Goal: Register for event/course

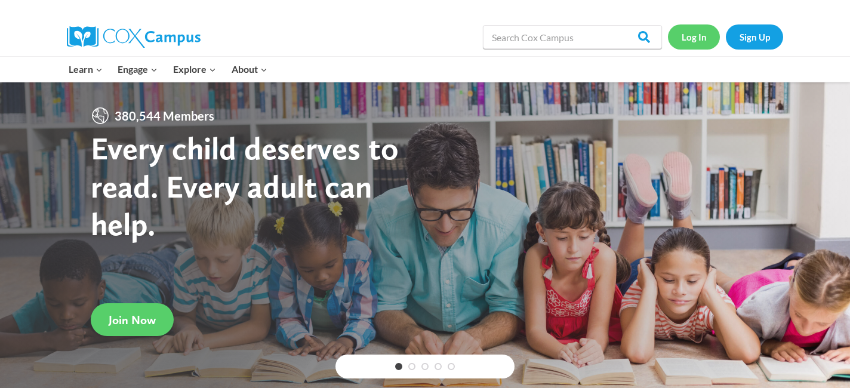
click at [693, 42] on link "Log In" at bounding box center [694, 36] width 52 height 24
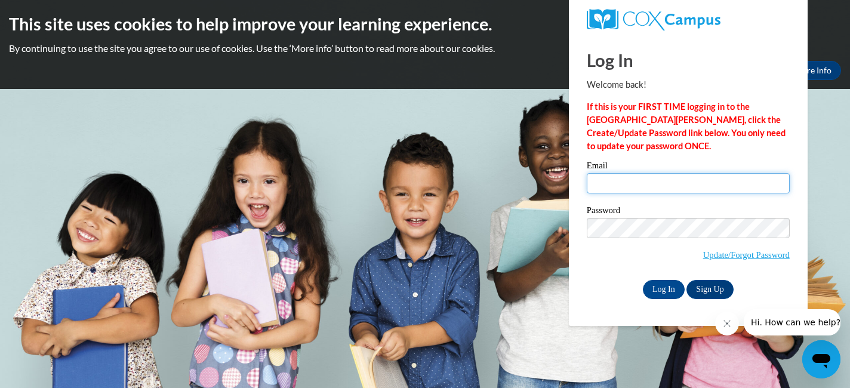
click at [659, 183] on input "Email" at bounding box center [688, 183] width 203 height 20
click at [699, 147] on p "If this is your FIRST TIME logging in to the NEW Cox Campus, click the Create/U…" at bounding box center [688, 126] width 203 height 53
click at [669, 179] on input "Email" at bounding box center [688, 183] width 203 height 20
click at [625, 247] on span "Update/Forgot Password" at bounding box center [688, 243] width 203 height 50
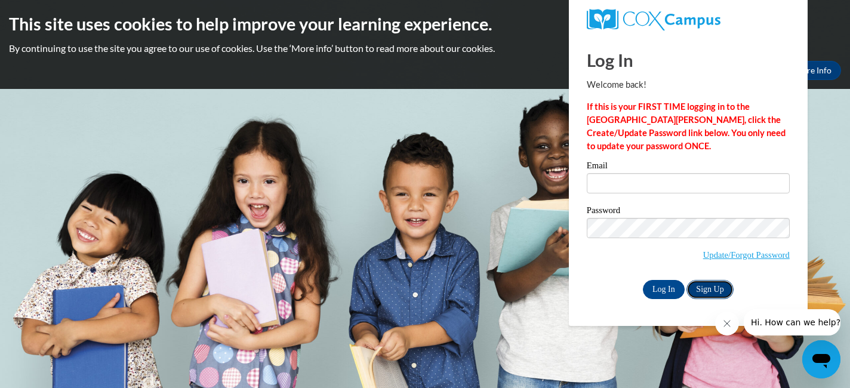
click at [704, 291] on link "Sign Up" at bounding box center [710, 289] width 47 height 19
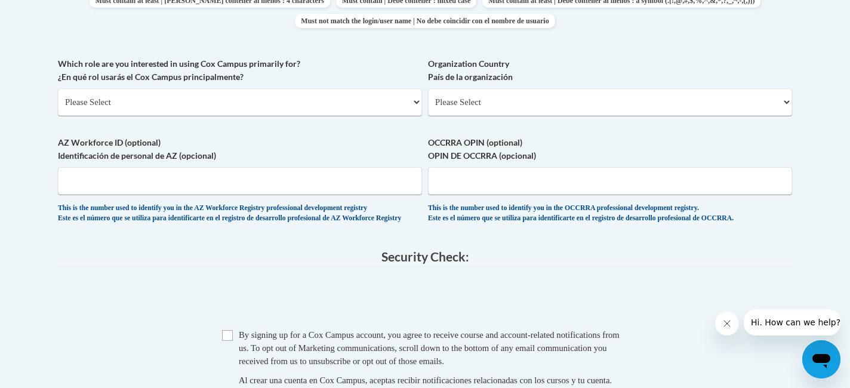
scroll to position [674, 0]
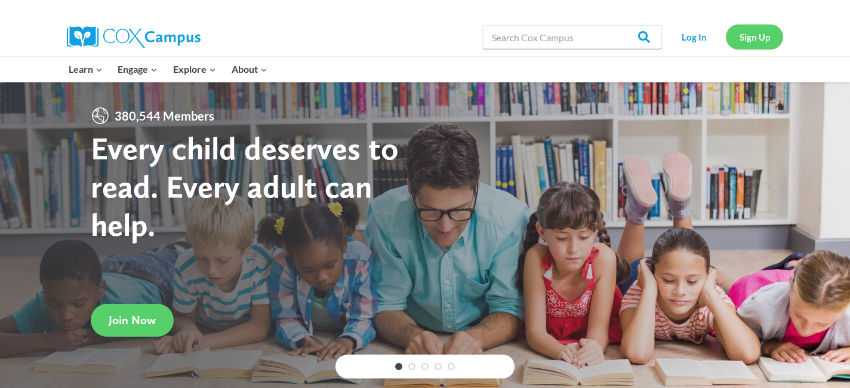
click at [759, 44] on link "Sign Up" at bounding box center [754, 36] width 57 height 24
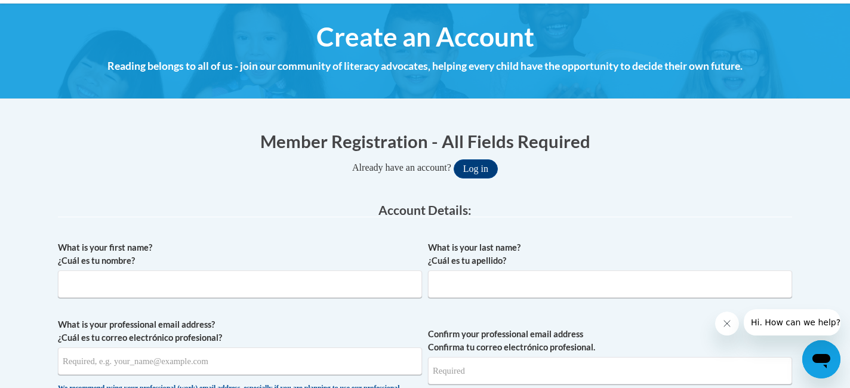
scroll to position [130, 0]
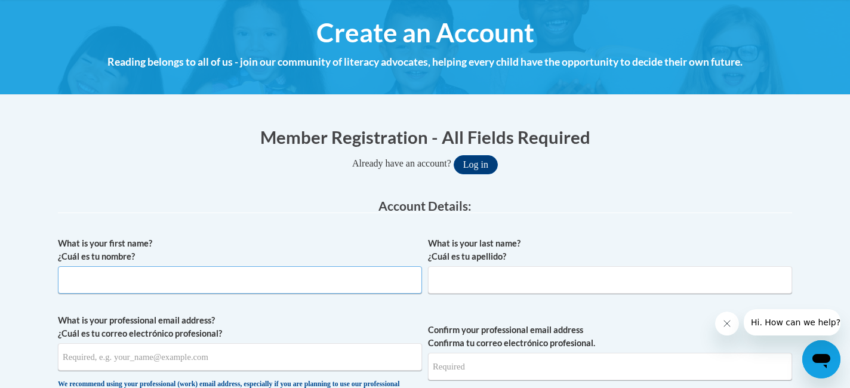
click at [187, 287] on input "What is your first name? ¿Cuál es tu nombre?" at bounding box center [240, 279] width 364 height 27
type input "Chloe"
click at [514, 272] on input "What is your last name? ¿Cuál es tu apellido?" at bounding box center [610, 279] width 364 height 27
type input "s"
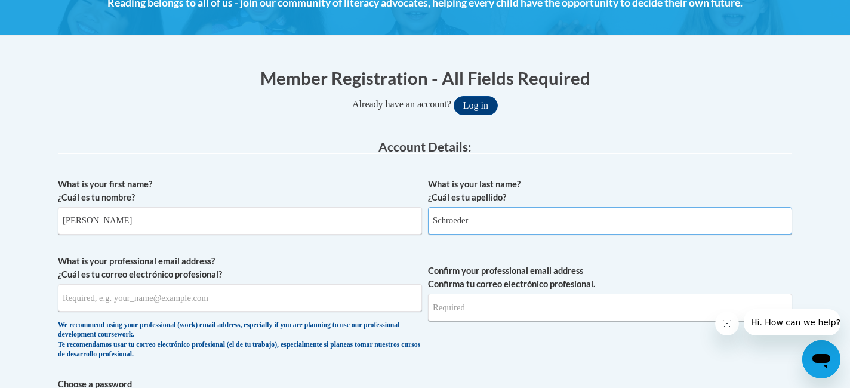
scroll to position [203, 0]
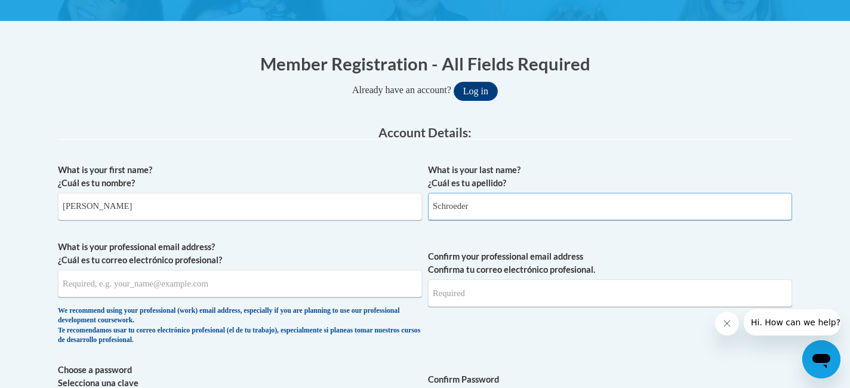
type input "Schroeder"
click at [218, 293] on input "What is your professional email address? ¿Cuál es tu correo electrónico profesi…" at bounding box center [240, 283] width 364 height 27
type input "cschroeder@wausauschools.org"
click at [530, 288] on input "Confirm your professional email address Confirma tu correo electrónico profesio…" at bounding box center [610, 293] width 364 height 27
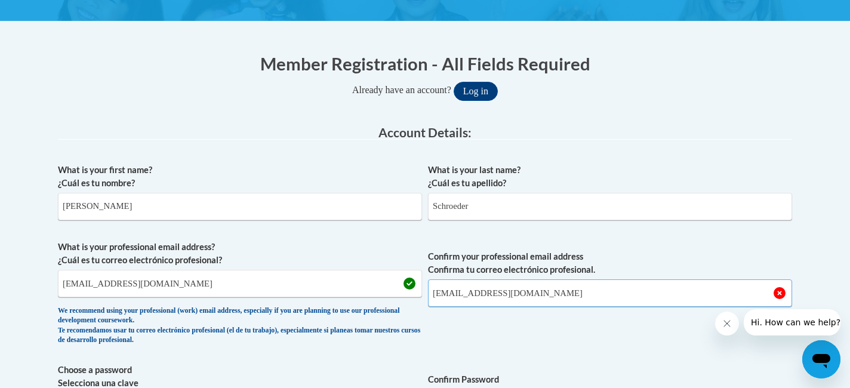
type input "cschroeder@wausauschools.org"
click at [485, 334] on span "Confirm your professional email address Confirma tu correo electrónico profesio…" at bounding box center [610, 296] width 364 height 110
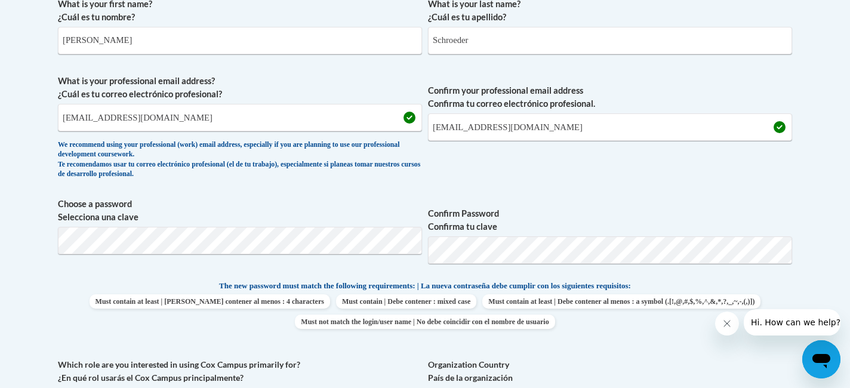
scroll to position [371, 0]
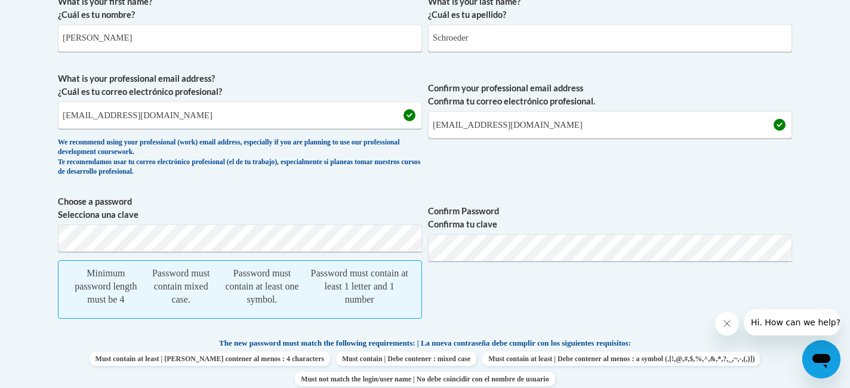
click at [506, 263] on span "Confirm Password Confirma tu clave" at bounding box center [610, 263] width 364 height 136
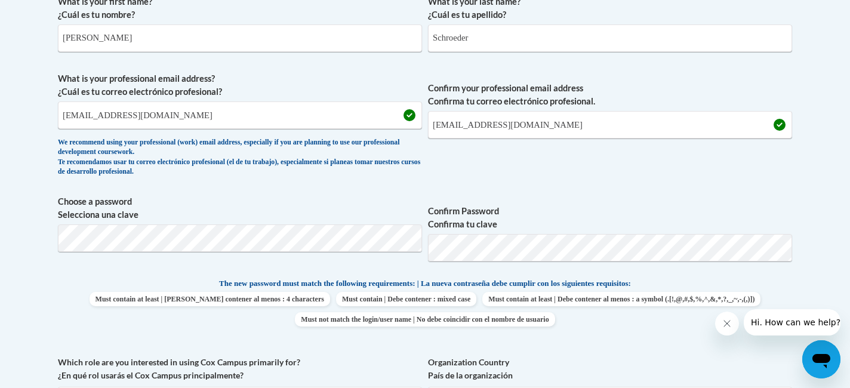
click at [706, 218] on label "Confirm Password Confirma tu clave" at bounding box center [610, 218] width 364 height 26
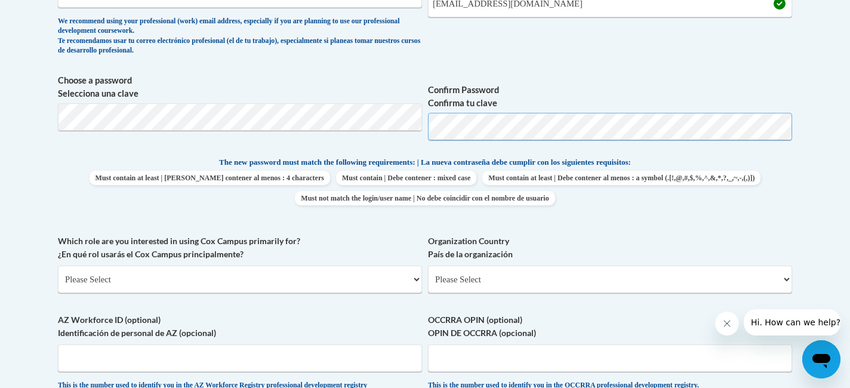
scroll to position [504, 0]
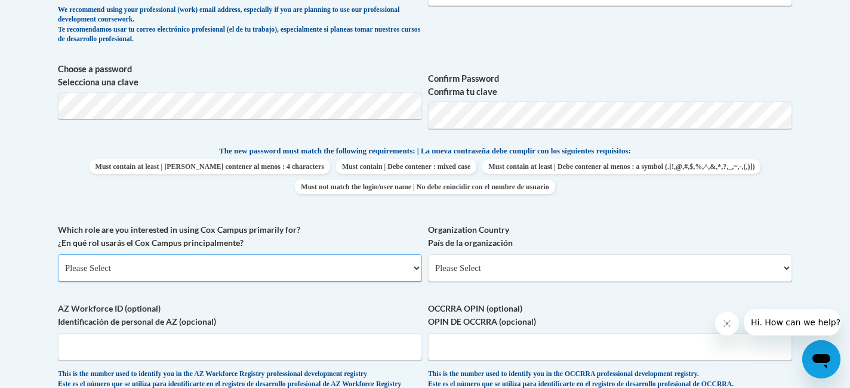
click at [191, 271] on select "Please Select College/University | Colegio/Universidad Community/Nonprofit Part…" at bounding box center [240, 267] width 364 height 27
select select "fbf2d438-af2f-41f8-98f1-81c410e29de3"
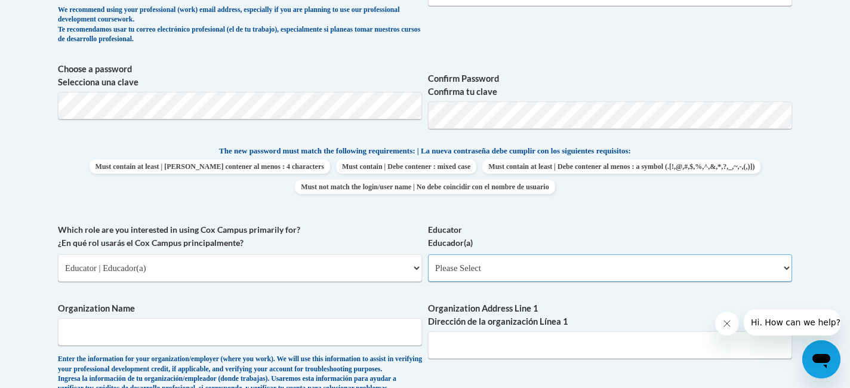
click at [524, 272] on select "Please Select Early Learning/Daycare Teacher/Family Home Care Provider | Maestr…" at bounding box center [610, 267] width 364 height 27
click at [526, 274] on select "Please Select Early Learning/Daycare Teacher/Family Home Care Provider | Maestr…" at bounding box center [610, 267] width 364 height 27
select select "8e40623d-54d0-45cd-9f92-5df65cd3f8cf"
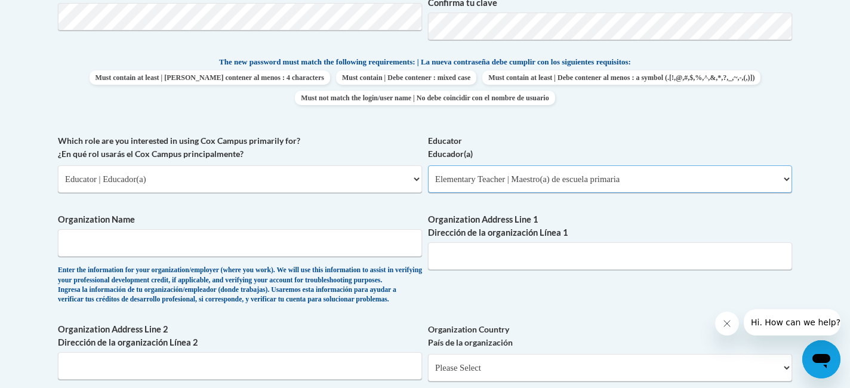
scroll to position [598, 0]
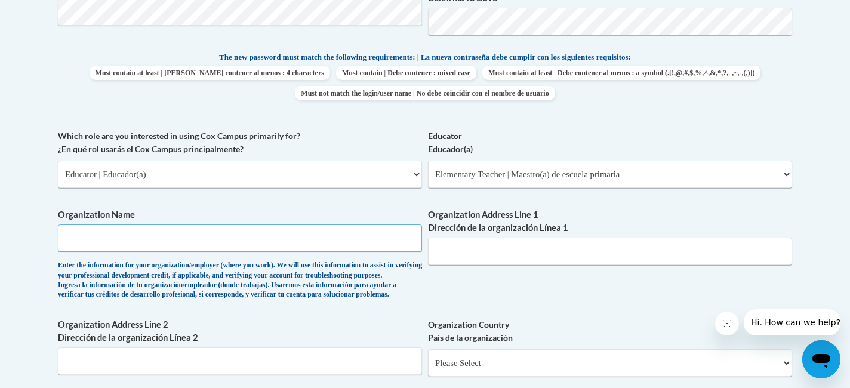
click at [292, 240] on input "Organization Name" at bounding box center [240, 238] width 364 height 27
type input "Wausau School District"
click at [312, 211] on label "Organization Name" at bounding box center [240, 214] width 364 height 13
click at [312, 225] on input "Wausau School District" at bounding box center [240, 238] width 364 height 27
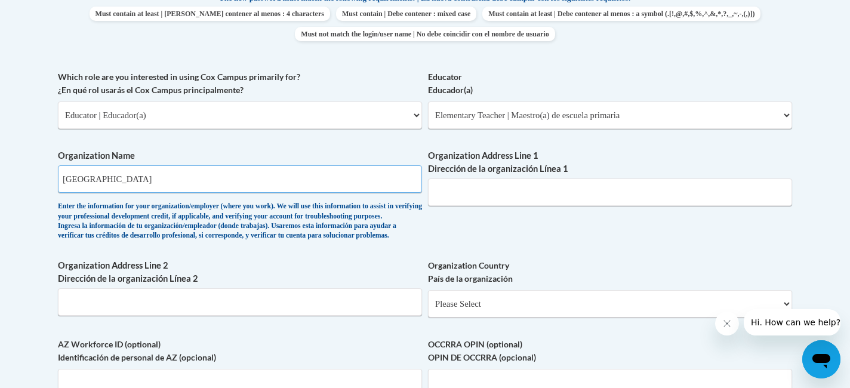
scroll to position [659, 0]
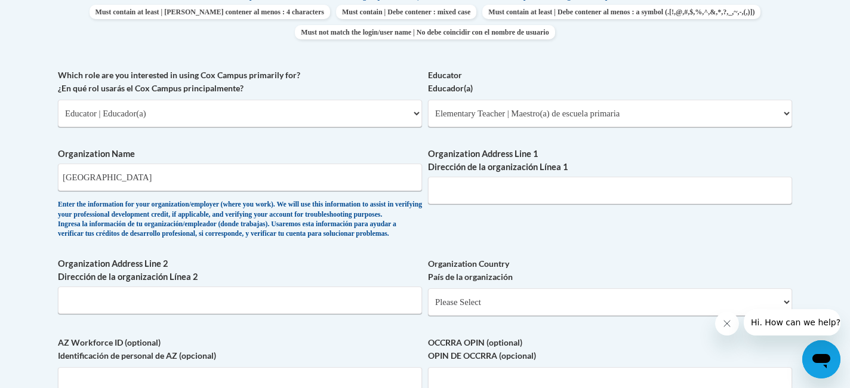
click at [376, 245] on div "Organization Name Wausau School District Enter the information for your organiz…" at bounding box center [240, 196] width 364 height 97
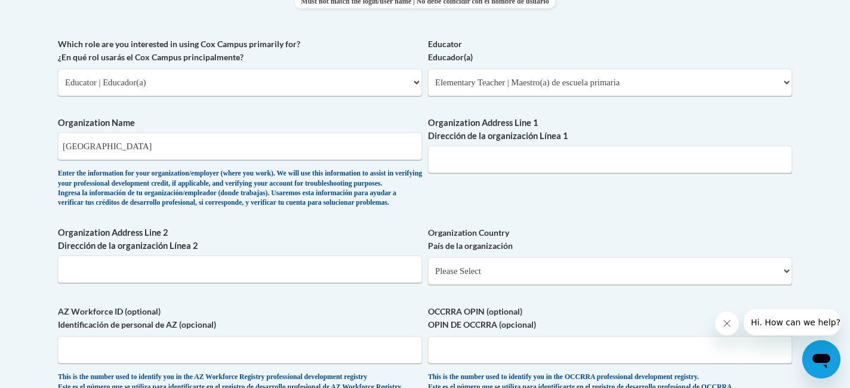
scroll to position [692, 0]
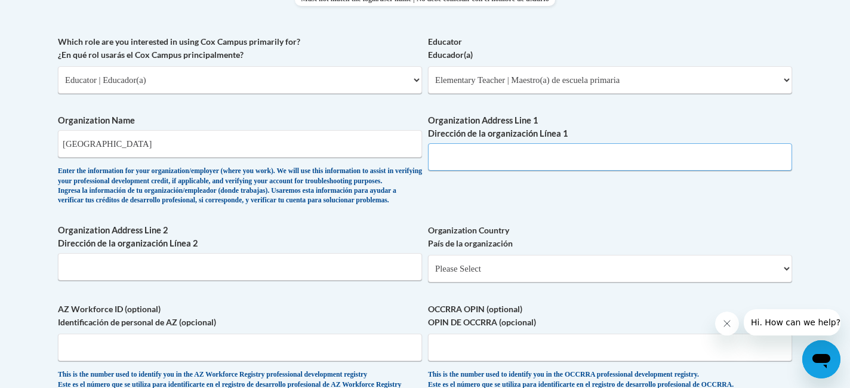
click at [518, 159] on input "Organization Address Line 1 Dirección de la organización Línea 1" at bounding box center [610, 156] width 364 height 27
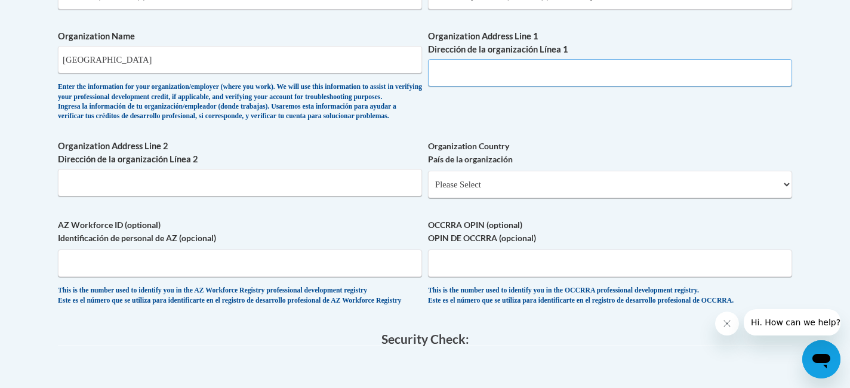
scroll to position [775, 0]
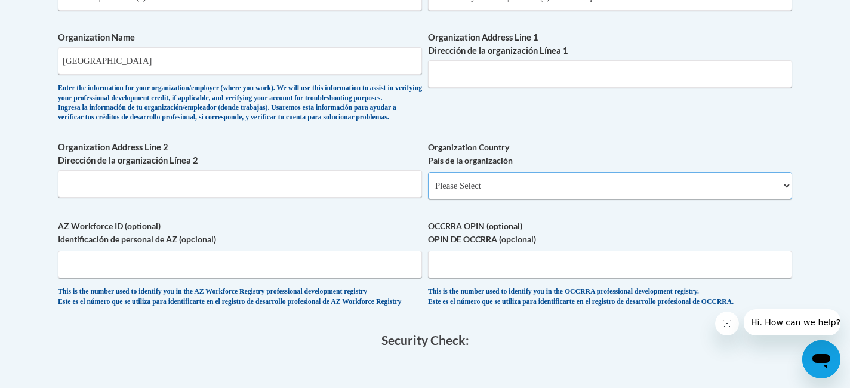
click at [483, 199] on select "Please Select United States | Estados Unidos Outside of the United States | Fue…" at bounding box center [610, 185] width 364 height 27
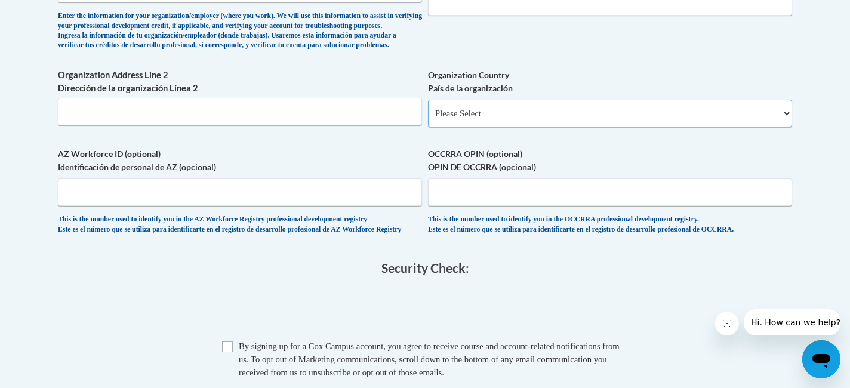
scroll to position [841, 0]
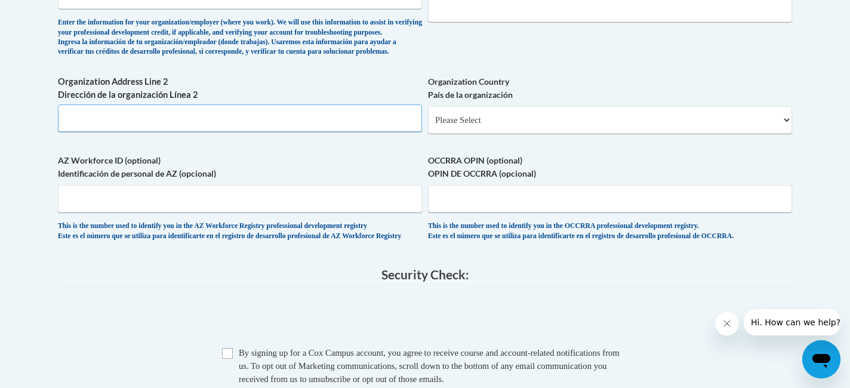
click at [237, 132] on input "Organization Address Line 2 Dirección de la organización Línea 2" at bounding box center [240, 118] width 364 height 27
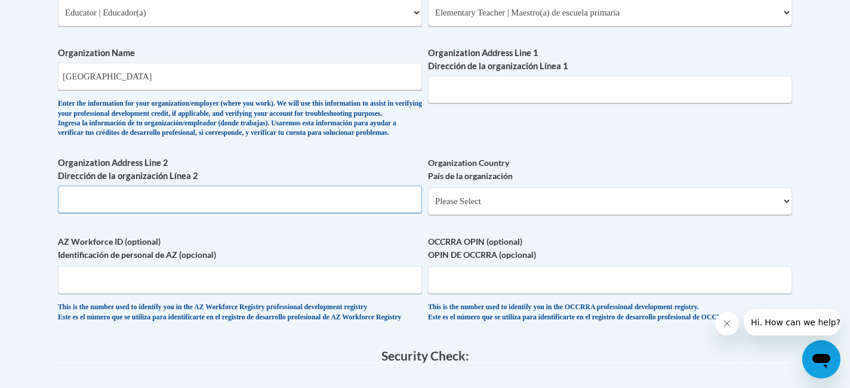
scroll to position [745, 0]
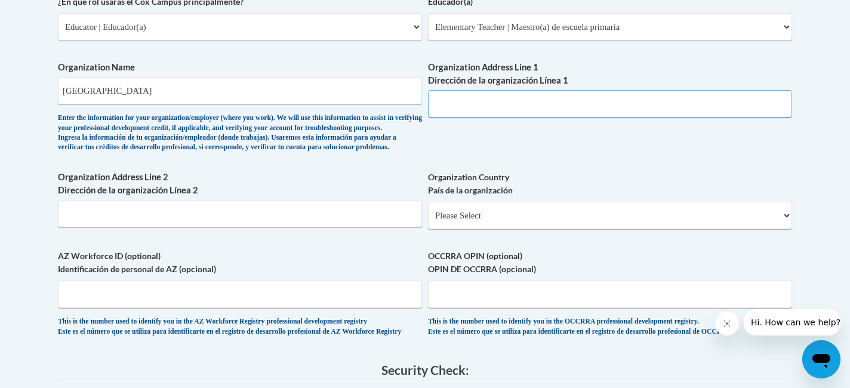
click at [511, 108] on input "Organization Address Line 1 Dirección de la organización Línea 1" at bounding box center [610, 103] width 364 height 27
type input "4303 Troy Street, Wausau 54403"
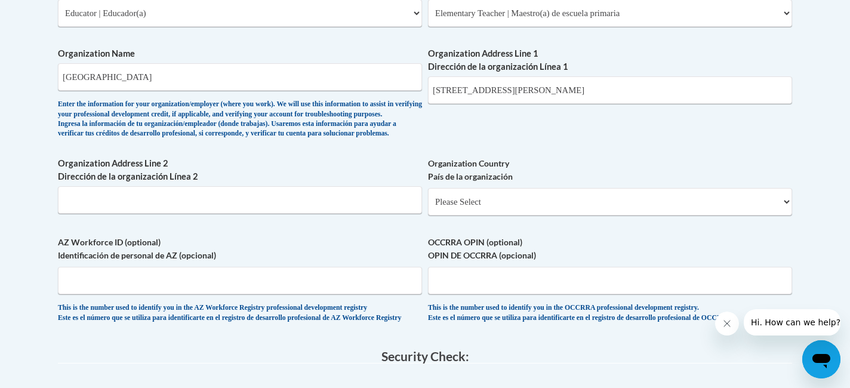
scroll to position [760, 0]
click at [140, 213] on input "Organization Address Line 2 Dirección de la organización Línea 2" at bounding box center [240, 198] width 364 height 27
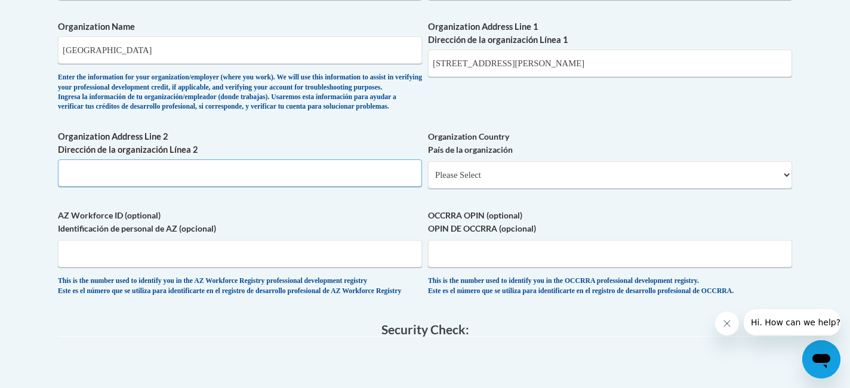
scroll to position [787, 0]
click at [518, 188] on select "Please Select United States | Estados Unidos Outside of the United States | Fue…" at bounding box center [610, 174] width 364 height 27
select select "ad49bcad-a171-4b2e-b99c-48b446064914"
select select
click at [0, 0] on label "Organization State and County Estado y Condado de la organización" at bounding box center [0, 0] width 0 height 0
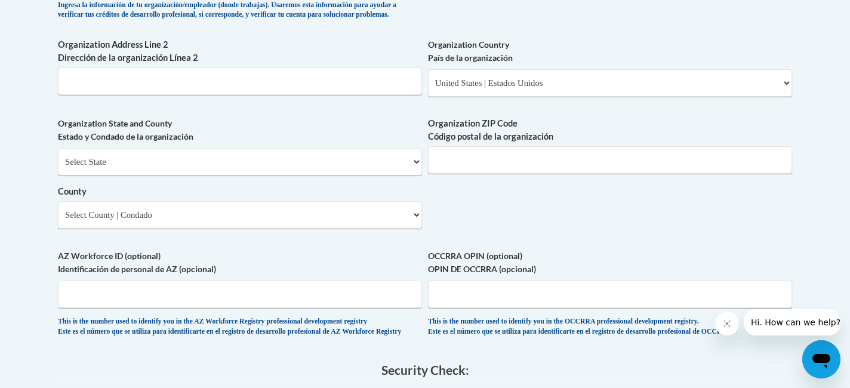
scroll to position [885, 0]
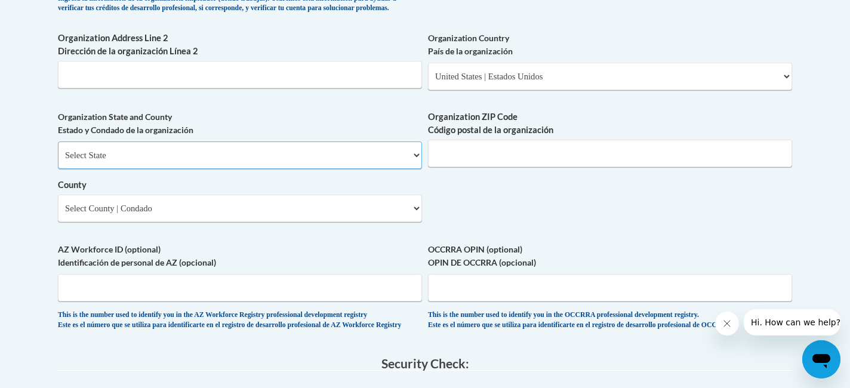
click at [180, 164] on select "Select State Alabama Alaska Arizona Arkansas California Colorado Connecticut De…" at bounding box center [240, 155] width 364 height 27
select select "Wisconsin"
click at [468, 167] on input "Organization ZIP Code Código postal de la organización" at bounding box center [610, 153] width 364 height 27
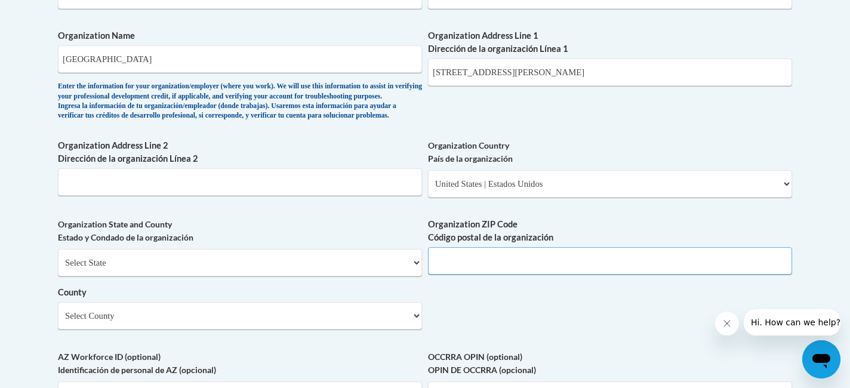
scroll to position [772, 0]
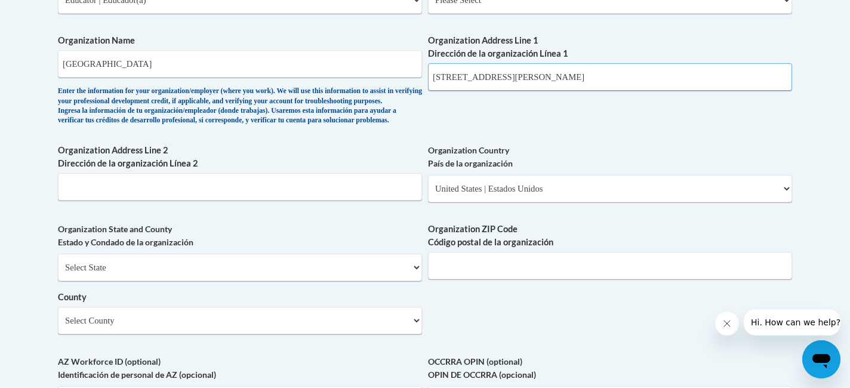
drag, startPoint x: 635, startPoint y: 83, endPoint x: 507, endPoint y: 81, distance: 128.4
click at [506, 81] on input "4303 Troy Street, Wausau 54403" at bounding box center [610, 76] width 364 height 27
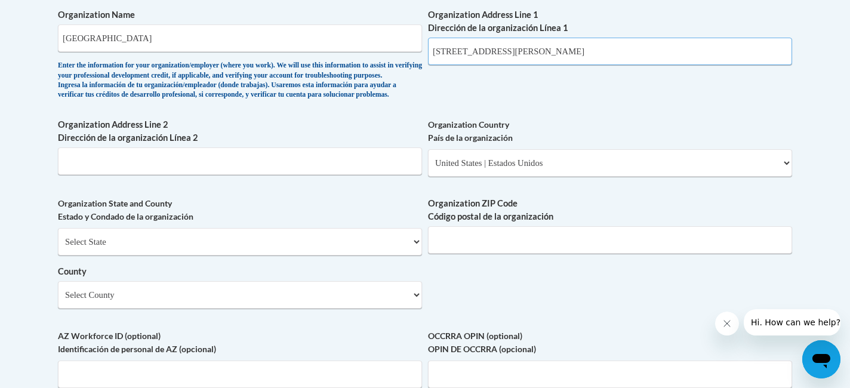
scroll to position [800, 0]
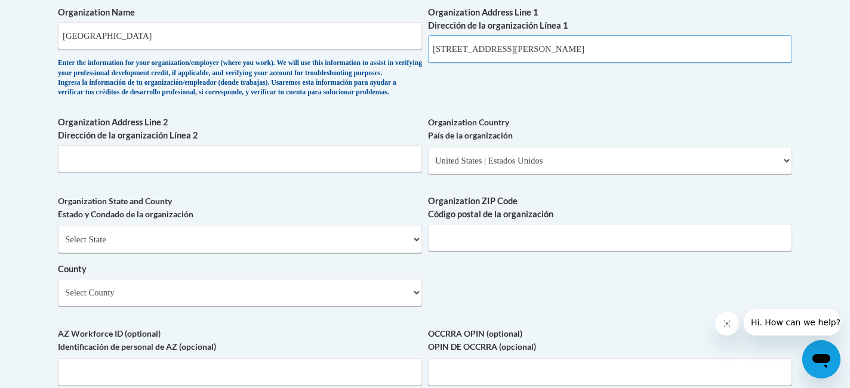
type input "4303 Troy Street"
click at [469, 251] on input "Organization ZIP Code Código postal de la organización" at bounding box center [610, 237] width 364 height 27
type input "54403"
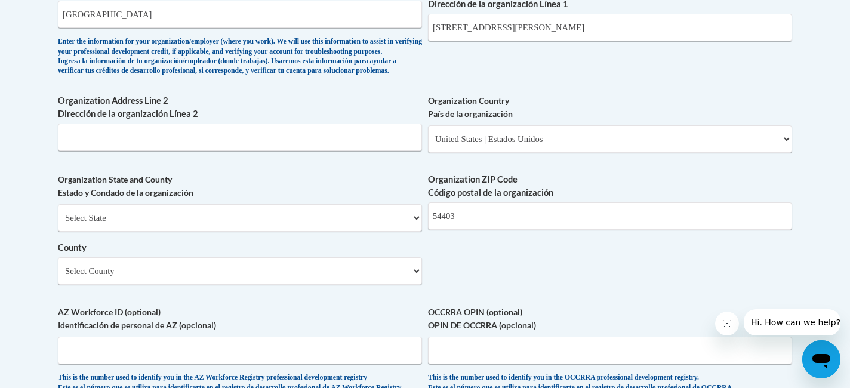
scroll to position [833, 0]
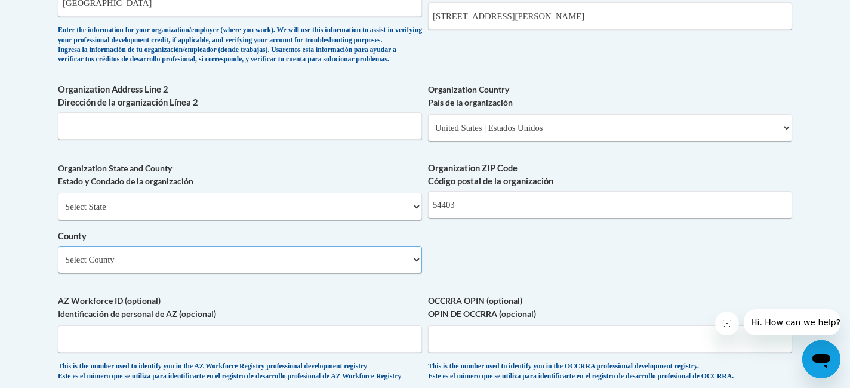
click at [275, 274] on select "Select County Adams Ashland Barron Bayfield Brown Buffalo Burnett Calumet Chipp…" at bounding box center [240, 259] width 364 height 27
click at [39, 276] on body "This site uses cookies to help improve your learning experience. By continuing …" at bounding box center [425, 56] width 850 height 1779
click at [153, 274] on select "Select County Adams Ashland Barron Bayfield Brown Buffalo Burnett Calumet Chipp…" at bounding box center [240, 259] width 364 height 27
select select "Marathon"
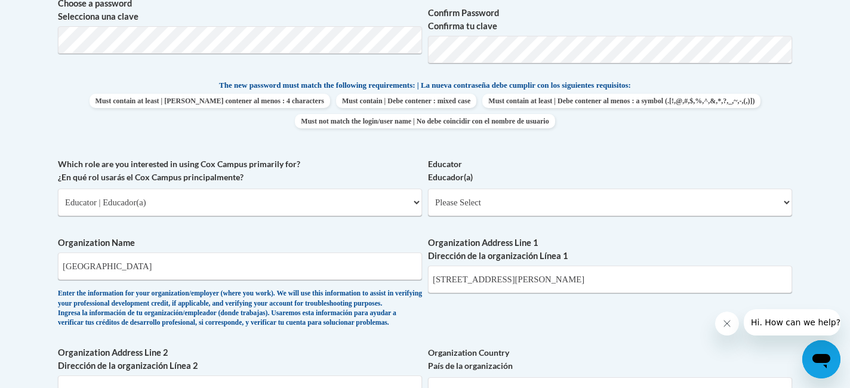
scroll to position [558, 0]
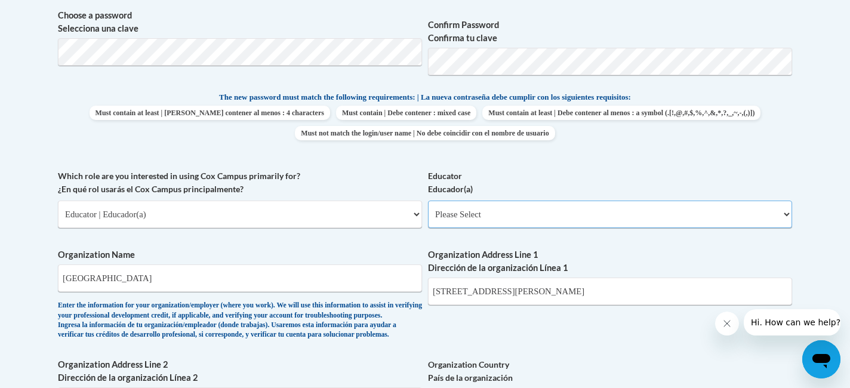
click at [512, 211] on select "Please Select Early Learning/Daycare Teacher/Family Home Care Provider | Maestr…" at bounding box center [610, 214] width 364 height 27
select select "8e40623d-54d0-45cd-9f92-5df65cd3f8cf"
select select "null"
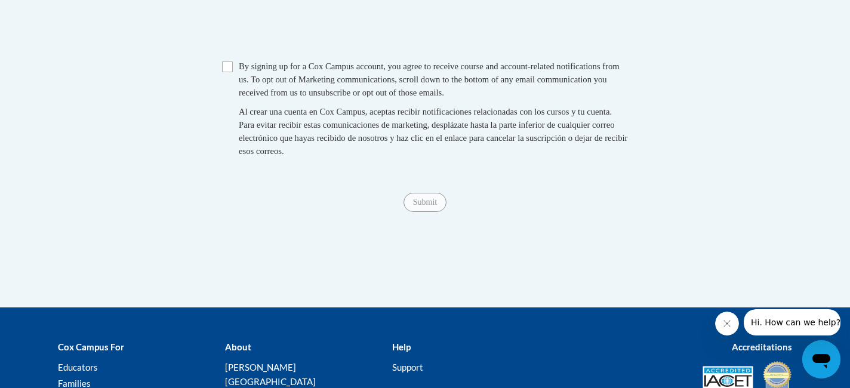
scroll to position [1264, 0]
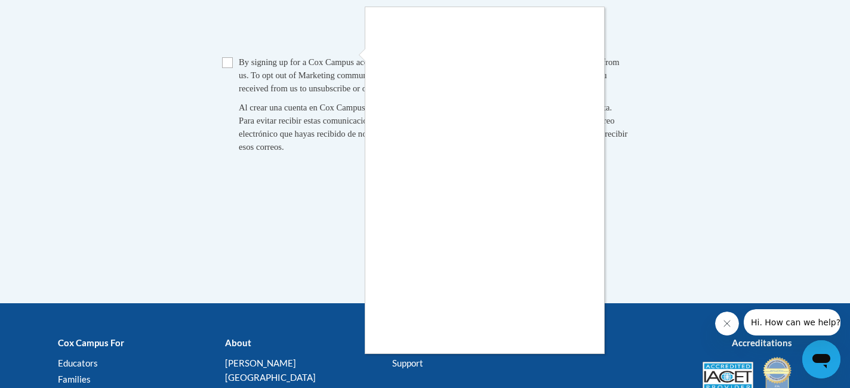
click at [229, 97] on div at bounding box center [425, 194] width 850 height 388
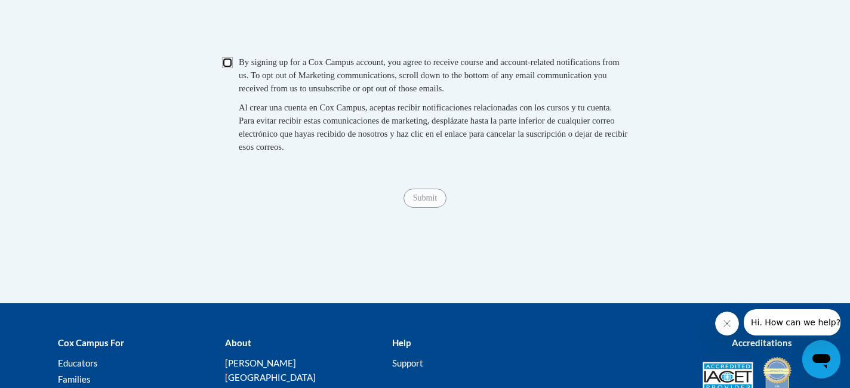
click at [228, 68] on input "Checkbox" at bounding box center [227, 62] width 11 height 11
checkbox input "true"
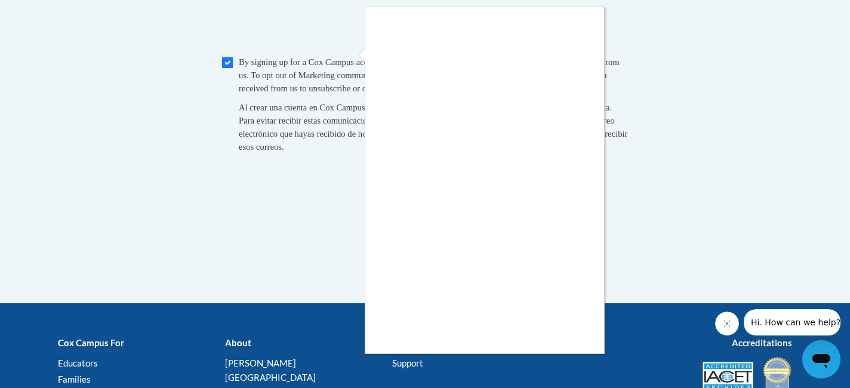
click at [575, 354] on div at bounding box center [425, 194] width 850 height 388
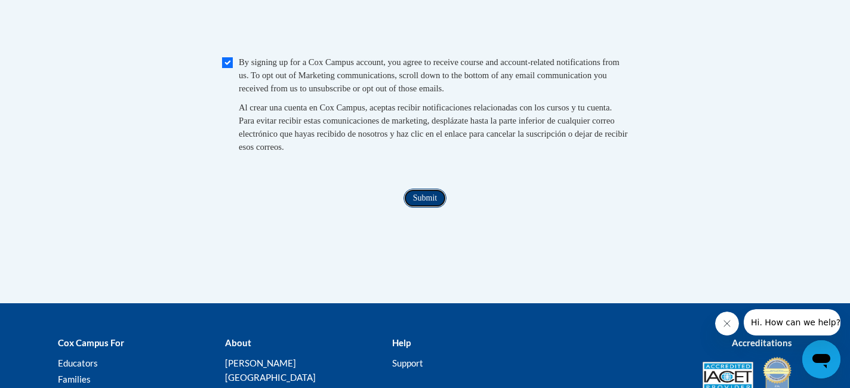
click at [432, 208] on input "Submit" at bounding box center [425, 198] width 43 height 19
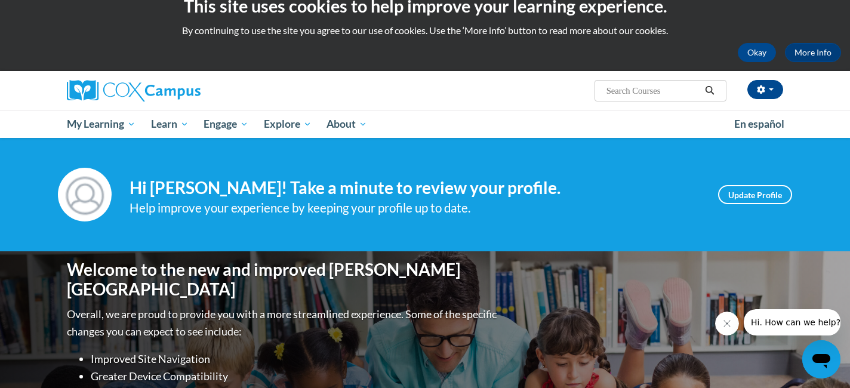
scroll to position [11, 0]
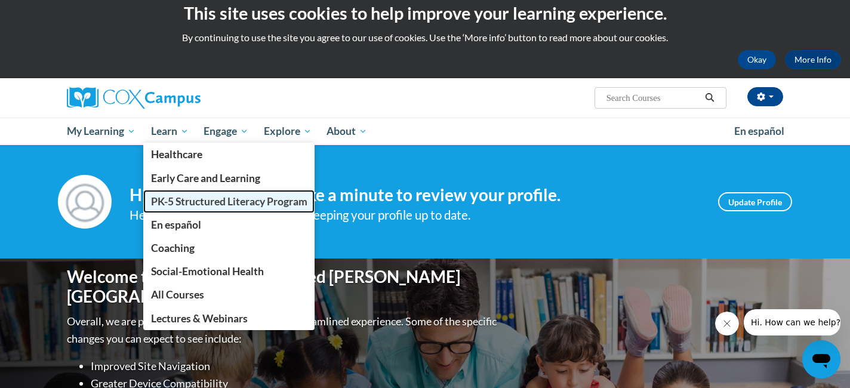
click at [182, 205] on span "PK-5 Structured Literacy Program" at bounding box center [229, 201] width 156 height 13
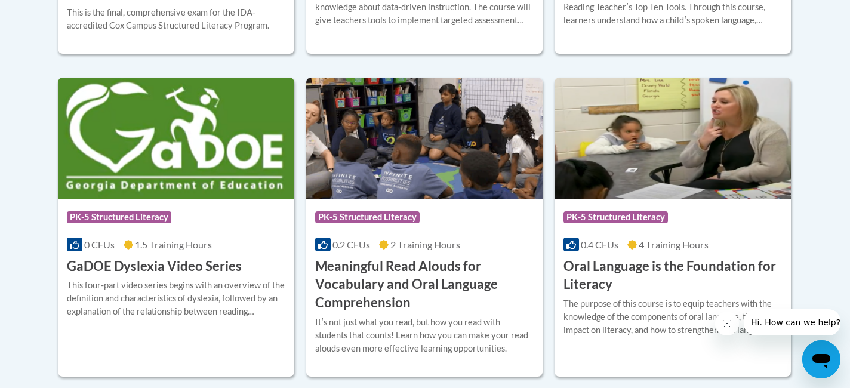
scroll to position [762, 0]
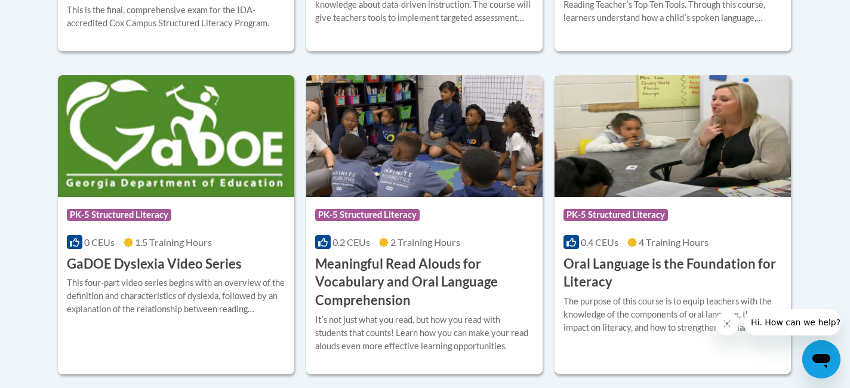
click at [655, 262] on h3 "Oral Language is the Foundation for Literacy" at bounding box center [673, 273] width 219 height 37
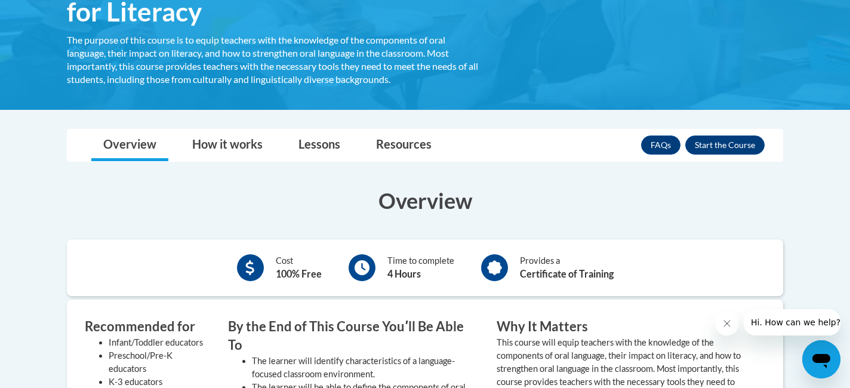
scroll to position [249, 0]
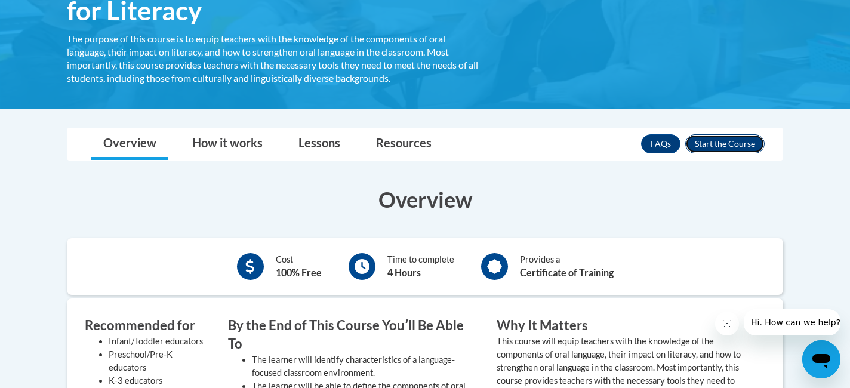
click at [744, 143] on button "Enroll" at bounding box center [725, 143] width 79 height 19
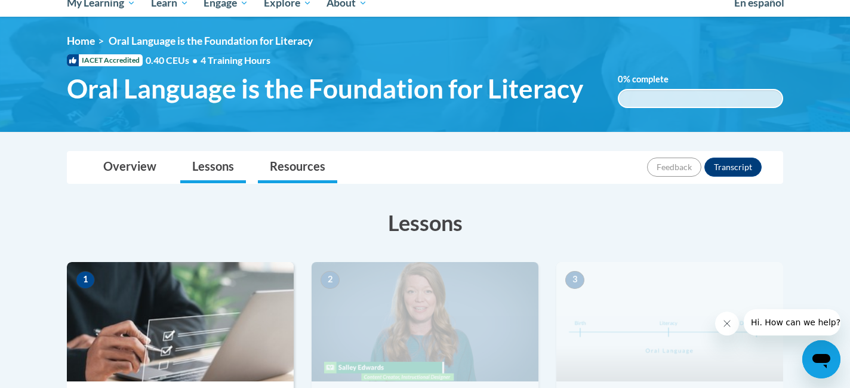
scroll to position [151, 0]
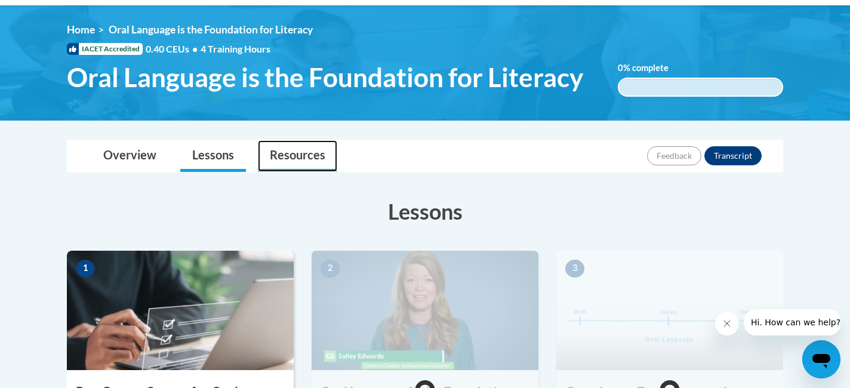
click at [293, 155] on link "Resources" at bounding box center [297, 156] width 79 height 32
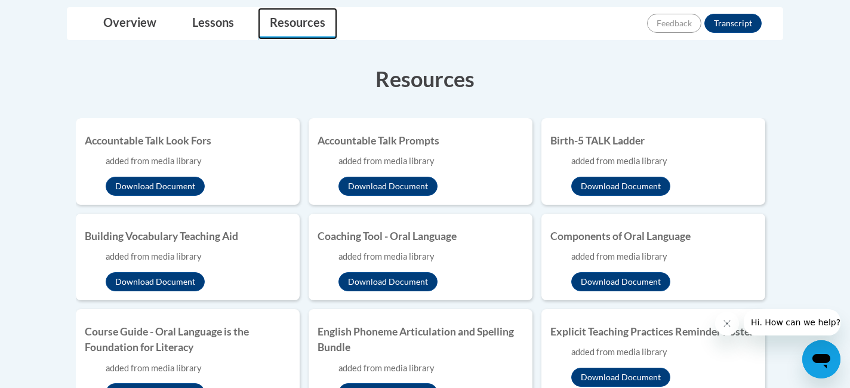
scroll to position [0, 0]
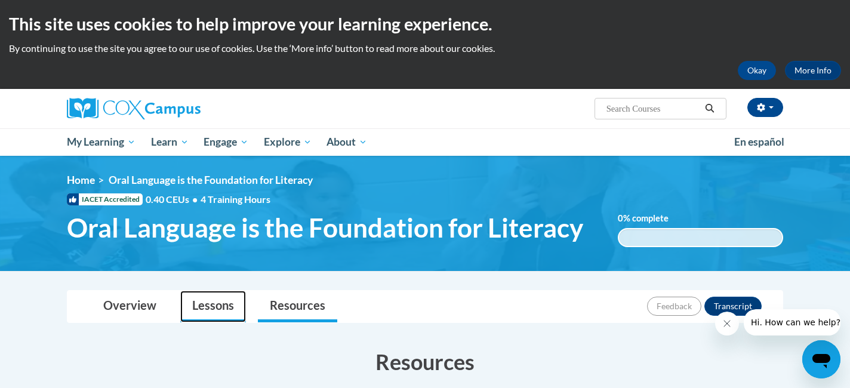
click at [201, 298] on link "Lessons" at bounding box center [213, 307] width 66 height 32
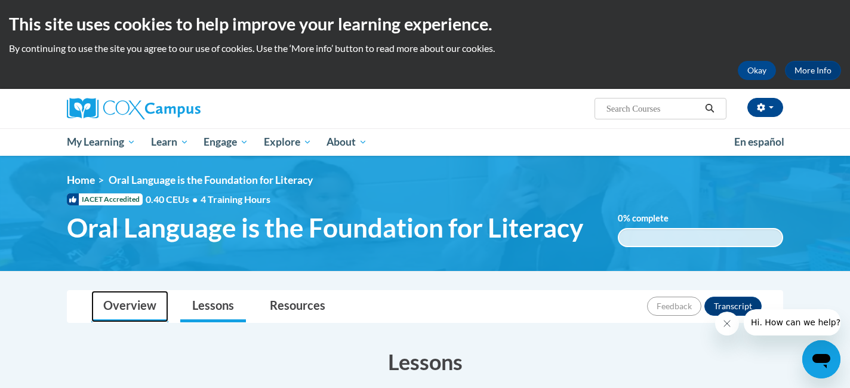
click at [137, 302] on link "Overview" at bounding box center [129, 307] width 77 height 32
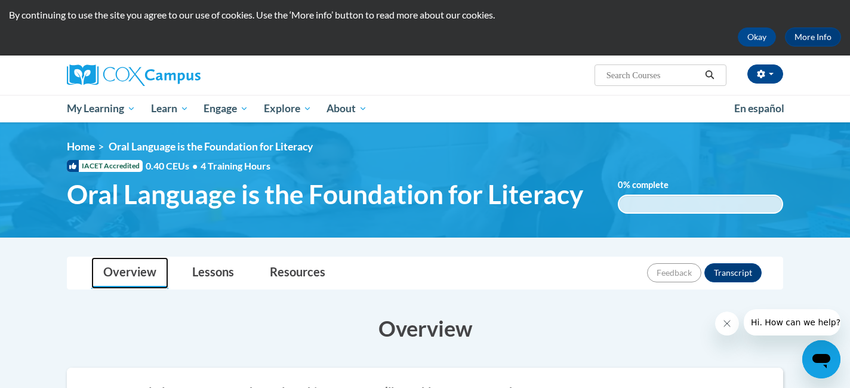
scroll to position [38, 0]
